Goal: Task Accomplishment & Management: Manage account settings

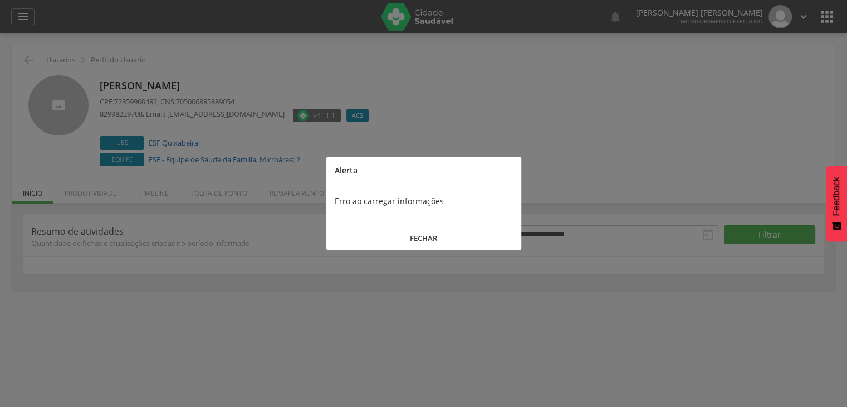
click at [414, 229] on button "FECHAR" at bounding box center [423, 238] width 195 height 24
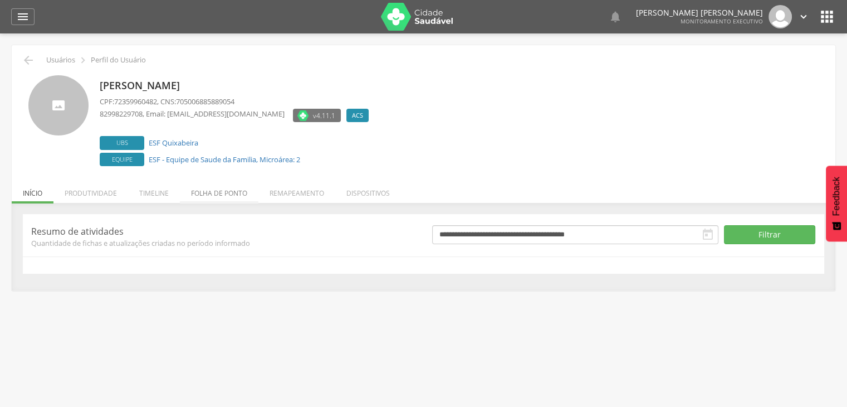
click at [224, 199] on li "Folha de ponto" at bounding box center [219, 190] width 79 height 26
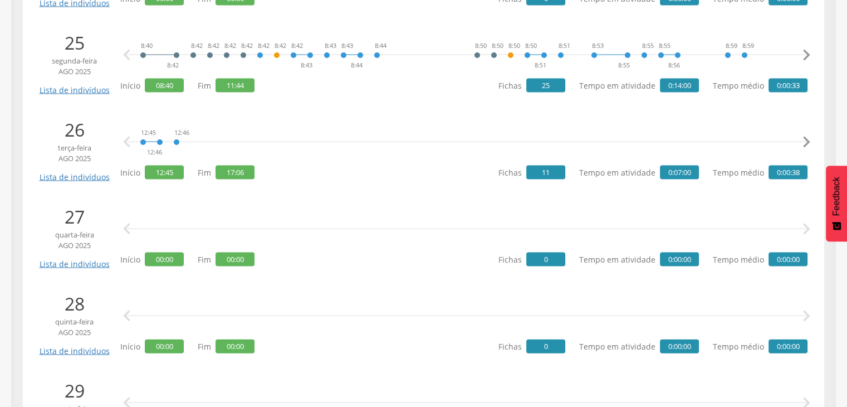
scroll to position [2335, 0]
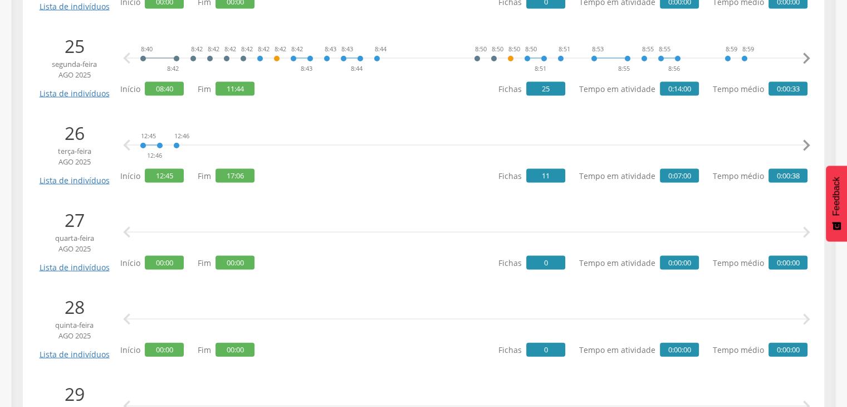
click at [807, 143] on icon "" at bounding box center [807, 145] width 22 height 22
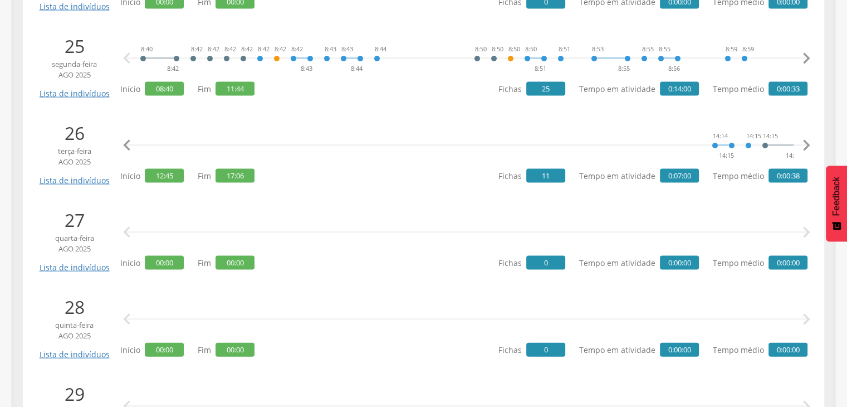
click at [807, 143] on icon "" at bounding box center [807, 145] width 22 height 22
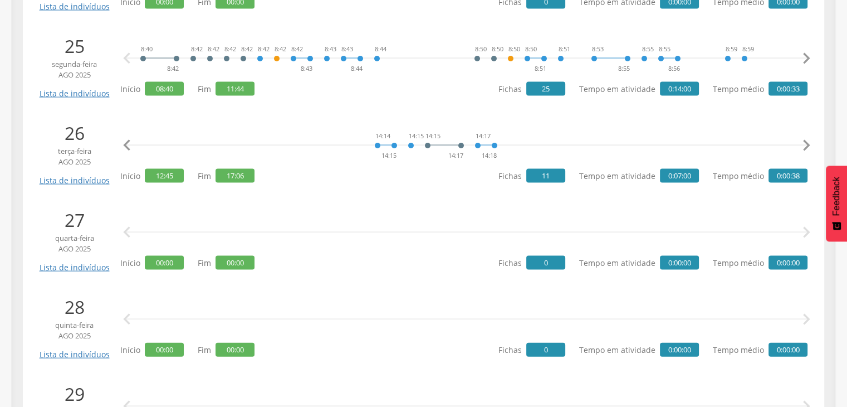
click at [807, 143] on icon "" at bounding box center [807, 145] width 22 height 22
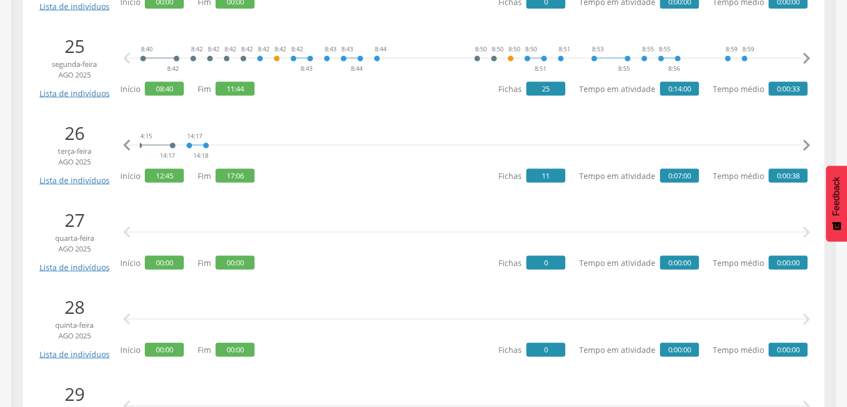
click at [807, 143] on icon "" at bounding box center [807, 145] width 22 height 22
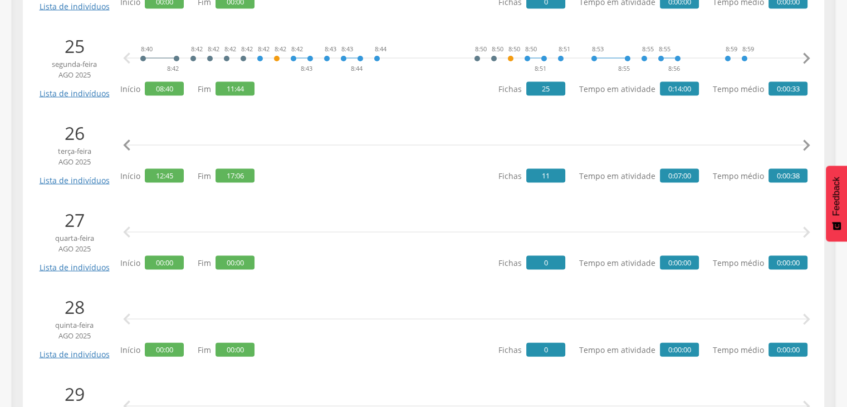
click at [807, 143] on icon "" at bounding box center [807, 145] width 22 height 22
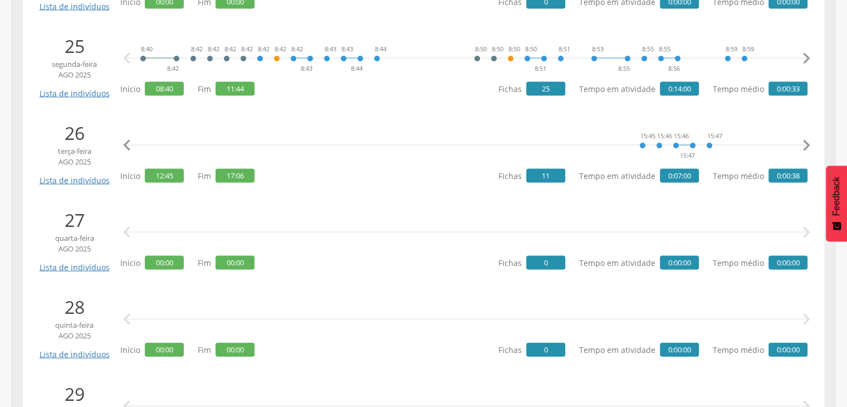
click at [807, 143] on icon "" at bounding box center [807, 145] width 22 height 22
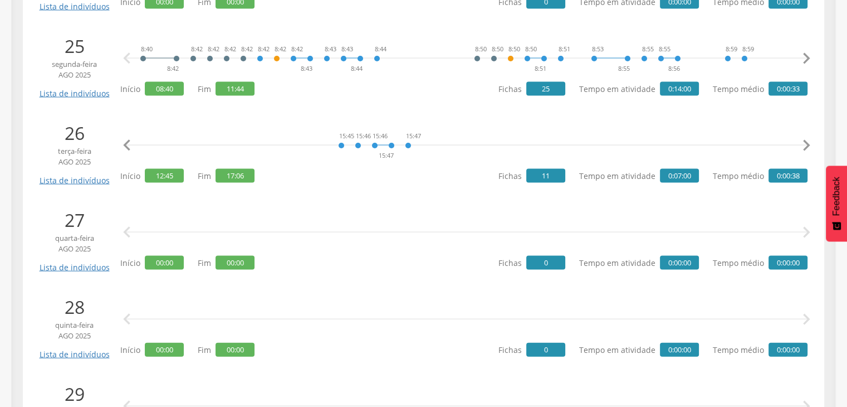
click at [807, 143] on icon "" at bounding box center [807, 145] width 22 height 22
click at [538, 265] on span "0" at bounding box center [545, 263] width 39 height 14
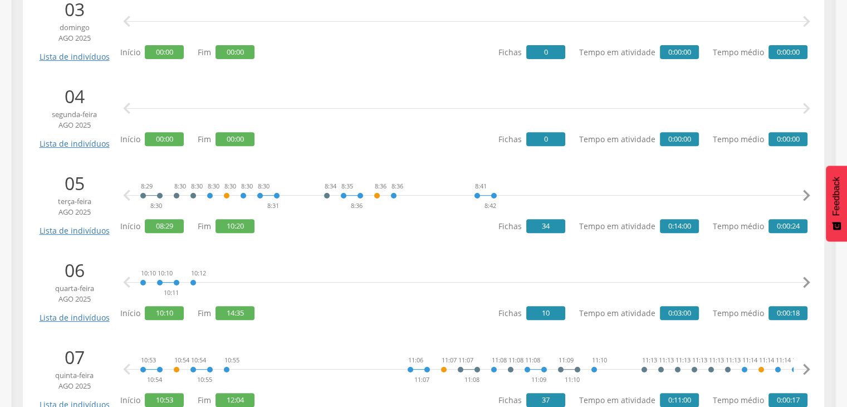
scroll to position [446, 0]
